Goal: Navigation & Orientation: Find specific page/section

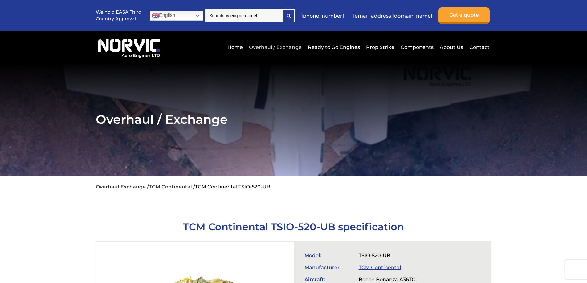
click at [296, 47] on link "Overhaul / Exchange" at bounding box center [275, 47] width 56 height 15
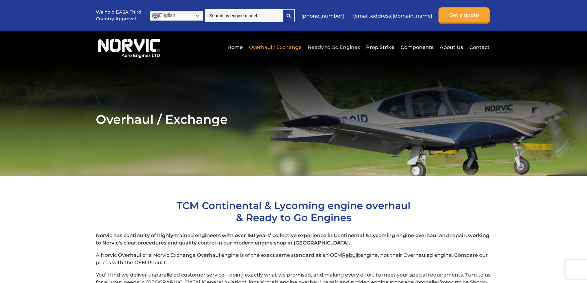
click at [331, 48] on link "Ready to Go Engines" at bounding box center [333, 47] width 55 height 15
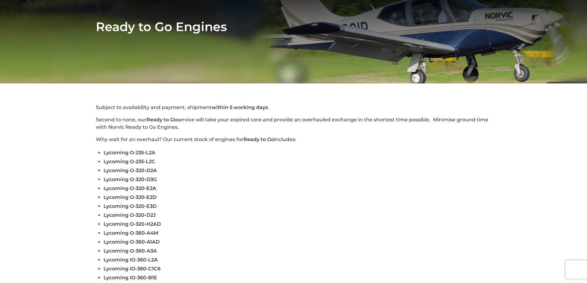
scroll to position [92, 0]
